Goal: Task Accomplishment & Management: Use online tool/utility

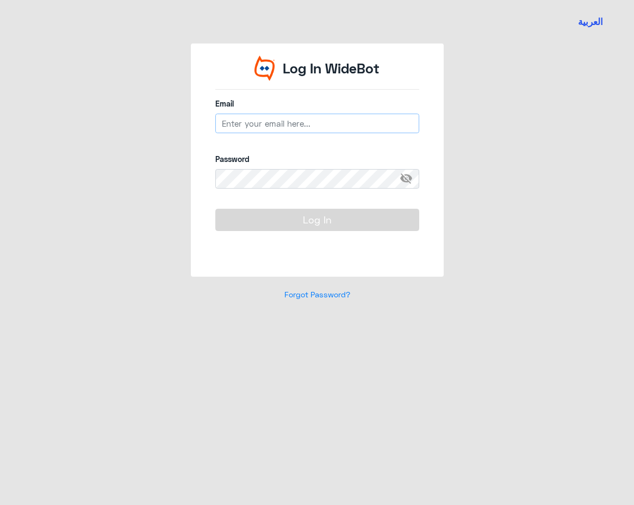
type input "[EMAIL_ADDRESS][DOMAIN_NAME]"
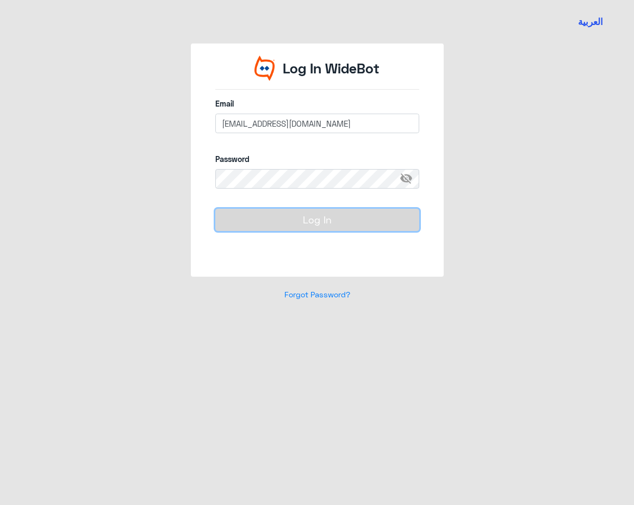
click at [280, 224] on button "Log In" at bounding box center [317, 220] width 204 height 22
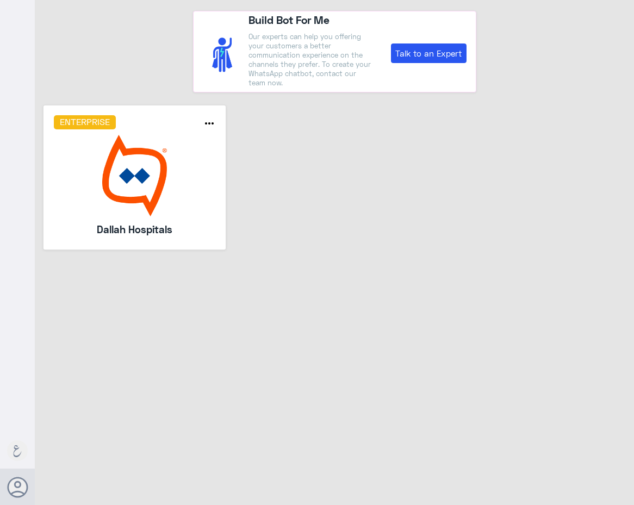
click at [126, 192] on img at bounding box center [135, 176] width 162 height 82
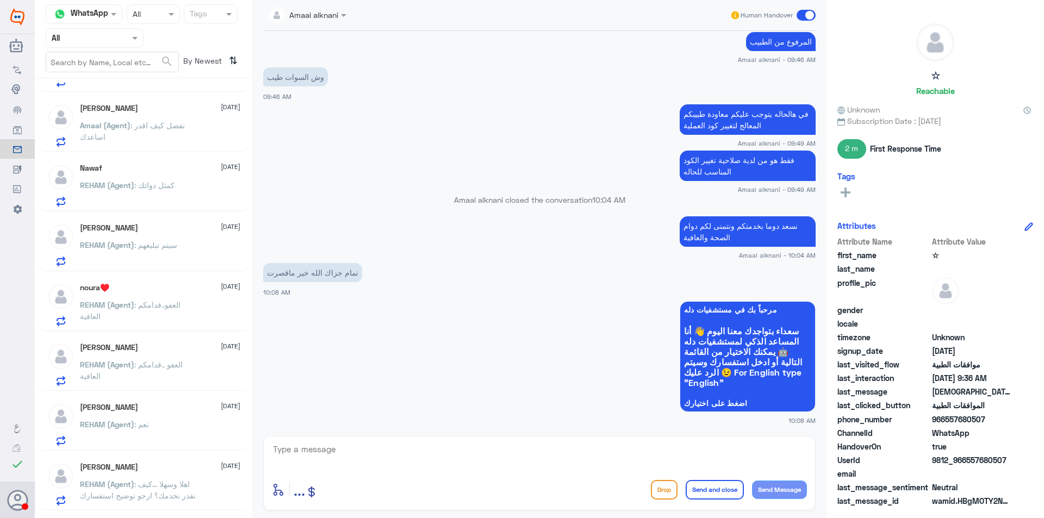
scroll to position [109, 0]
click at [120, 39] on div at bounding box center [94, 38] width 97 height 13
click at [96, 111] on Inbox "Your Inbox" at bounding box center [89, 109] width 38 height 9
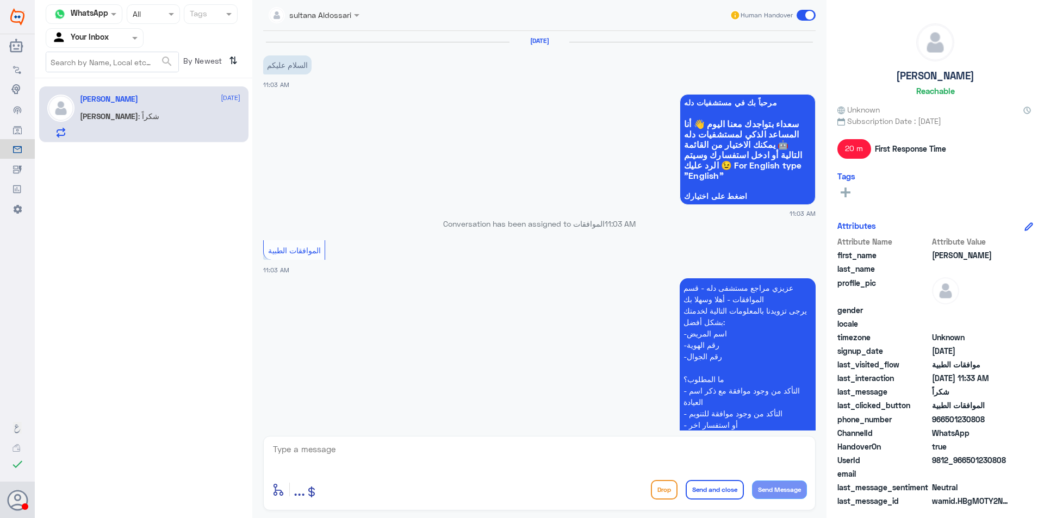
scroll to position [709, 0]
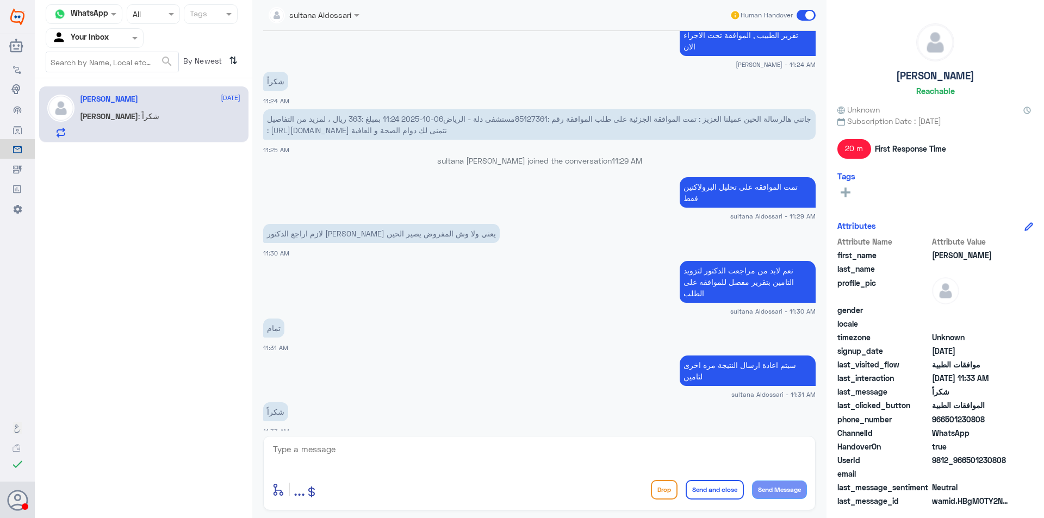
click at [100, 38] on input "text" at bounding box center [82, 38] width 60 height 13
click at [92, 122] on Team "Your Team" at bounding box center [88, 120] width 37 height 9
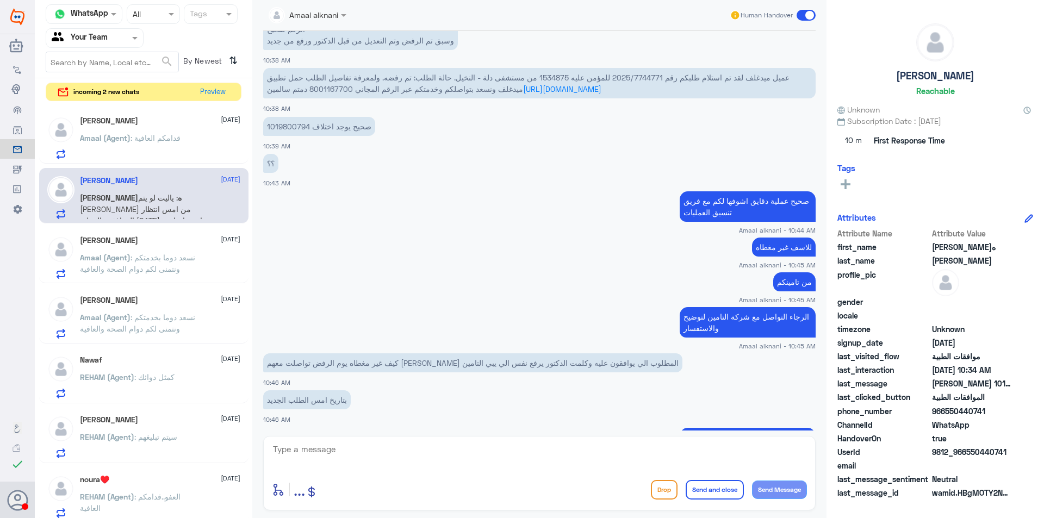
scroll to position [1243, 0]
